Goal: Submit feedback/report problem: Leave review/rating

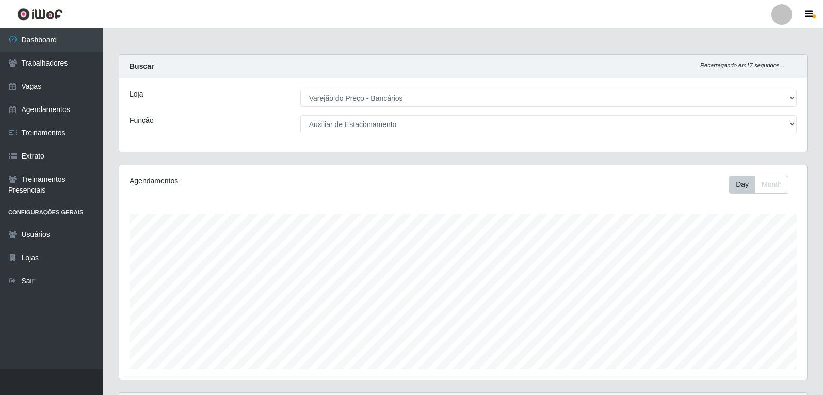
select select "157"
select select "4"
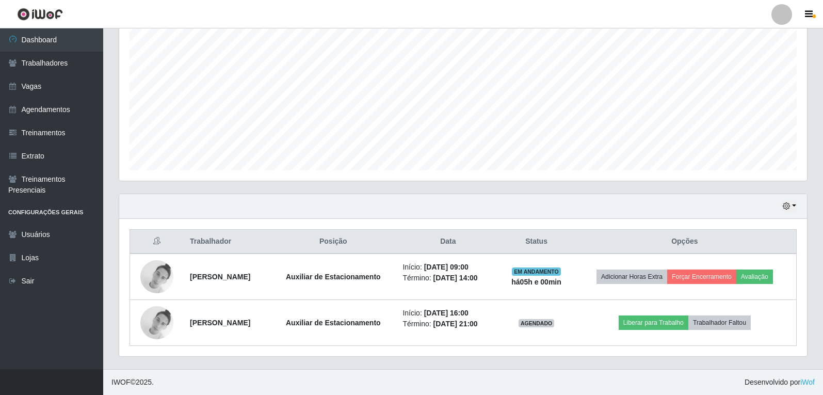
scroll to position [214, 688]
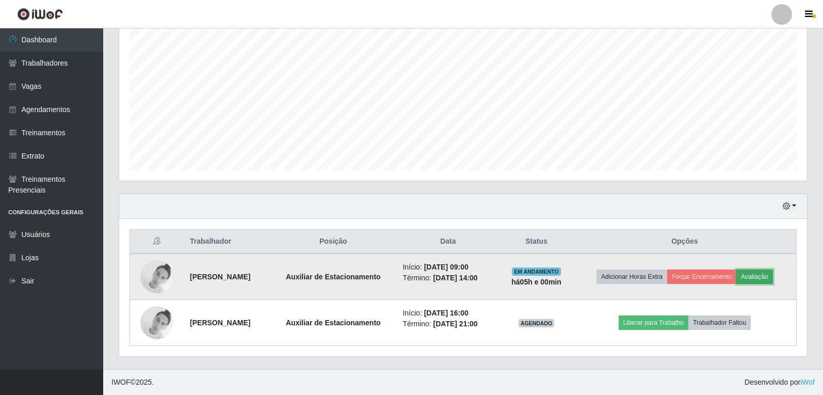
click at [768, 272] on button "Avaliação" at bounding box center [754, 276] width 37 height 14
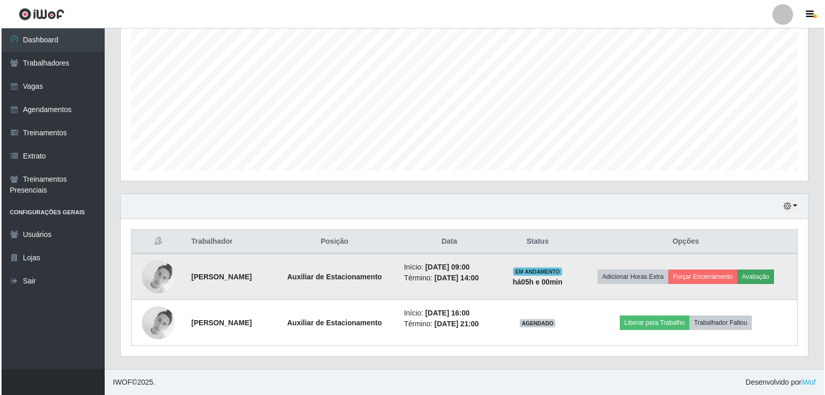
scroll to position [214, 683]
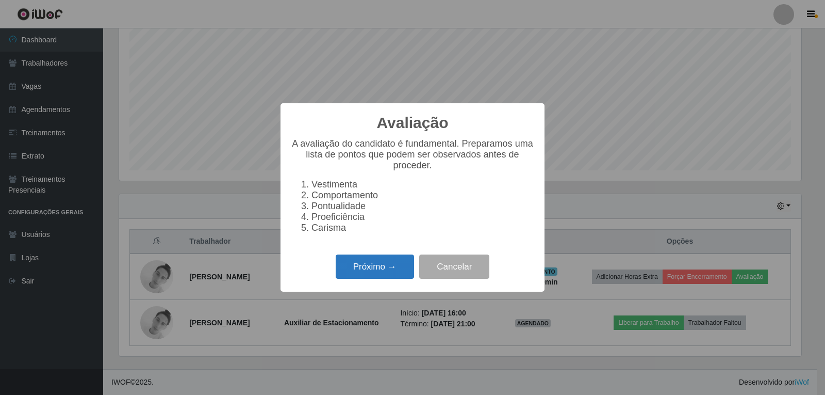
click at [379, 265] on button "Próximo →" at bounding box center [375, 266] width 78 height 24
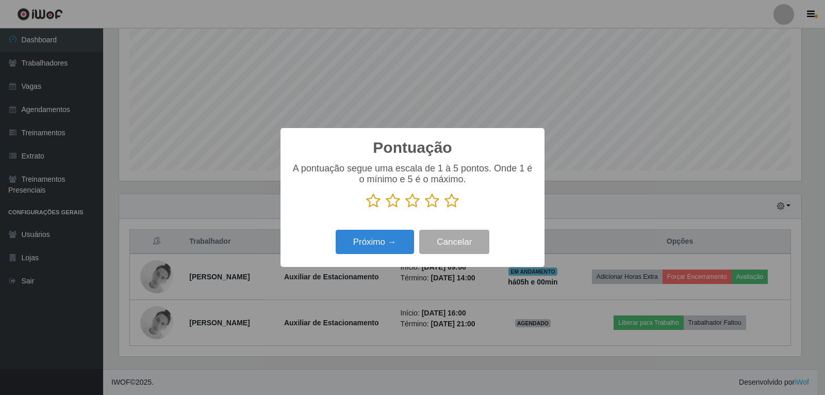
scroll to position [515662, 515193]
drag, startPoint x: 448, startPoint y: 202, endPoint x: 443, endPoint y: 208, distance: 8.1
click at [449, 202] on icon at bounding box center [452, 200] width 14 height 15
click at [445, 208] on input "radio" at bounding box center [445, 208] width 0 height 0
click at [389, 237] on button "Próximo →" at bounding box center [375, 242] width 78 height 24
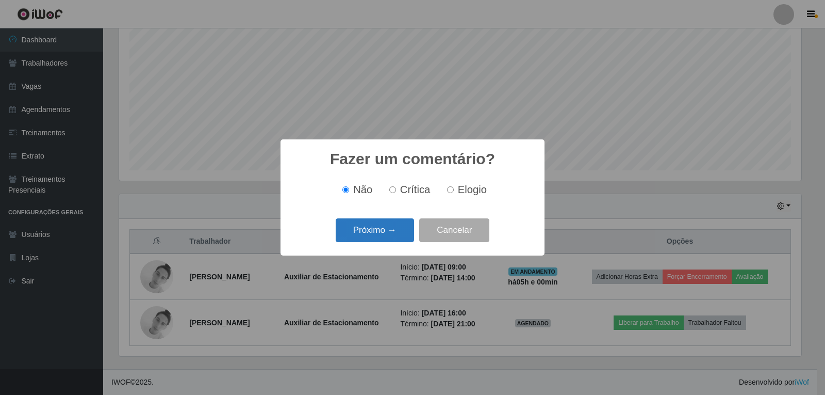
click at [389, 225] on button "Próximo →" at bounding box center [375, 230] width 78 height 24
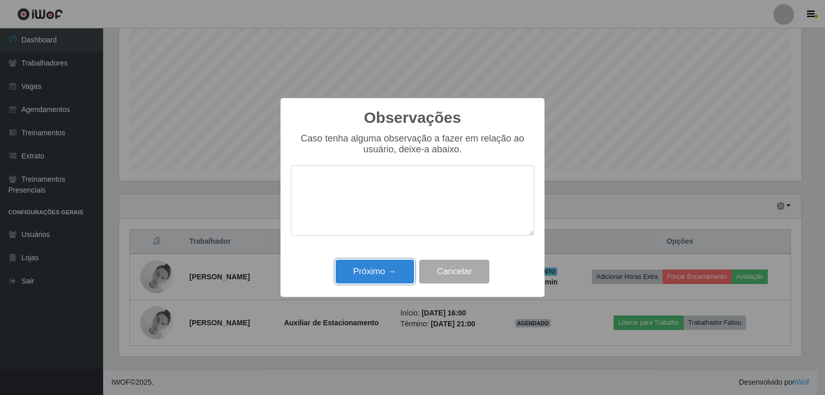
drag, startPoint x: 396, startPoint y: 263, endPoint x: 436, endPoint y: 265, distance: 40.3
click at [396, 264] on button "Próximo →" at bounding box center [375, 271] width 78 height 24
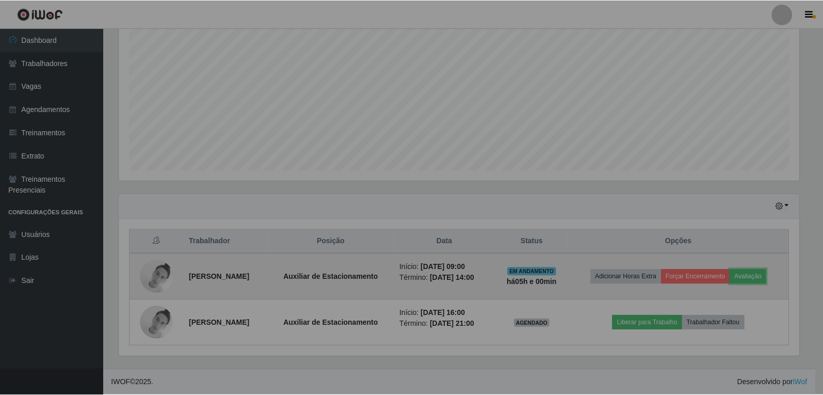
scroll to position [214, 688]
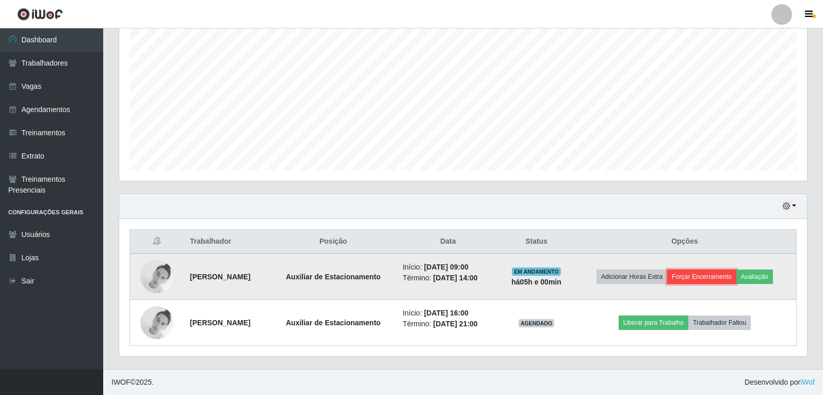
click at [724, 278] on button "Forçar Encerramento" at bounding box center [701, 276] width 69 height 14
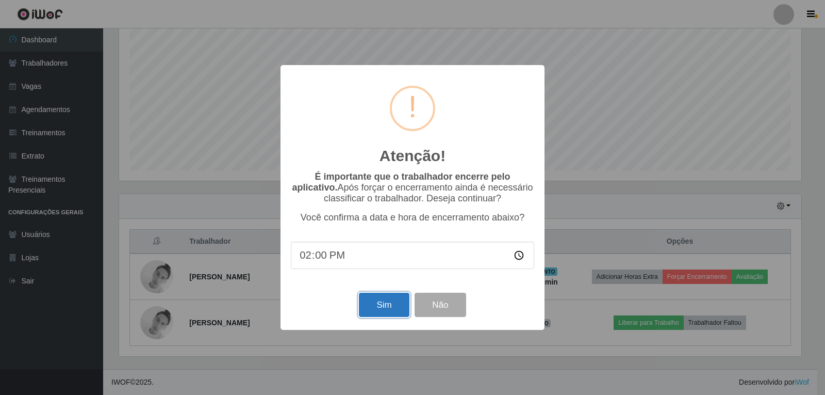
click at [394, 308] on button "Sim" at bounding box center [384, 305] width 50 height 24
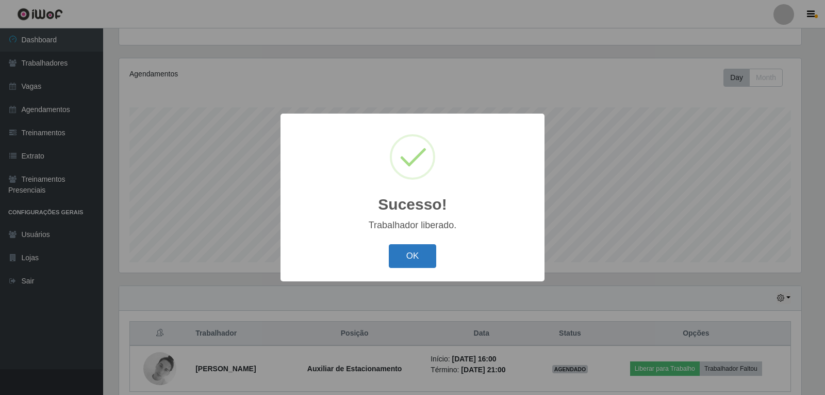
click at [410, 262] on button "OK" at bounding box center [413, 256] width 48 height 24
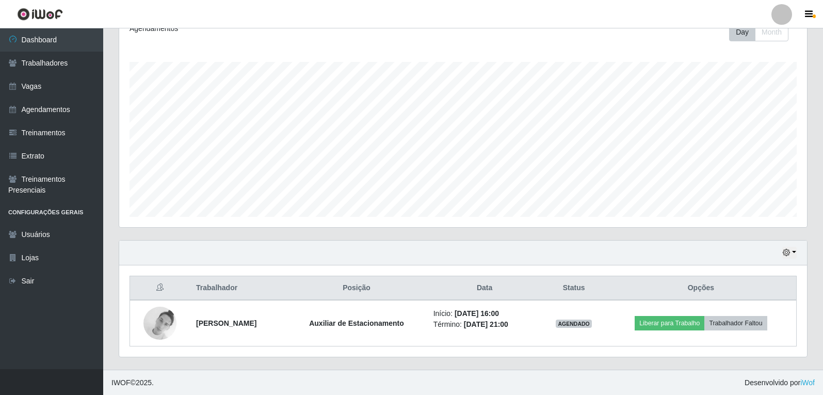
scroll to position [153, 0]
